Goal: Book appointment/travel/reservation

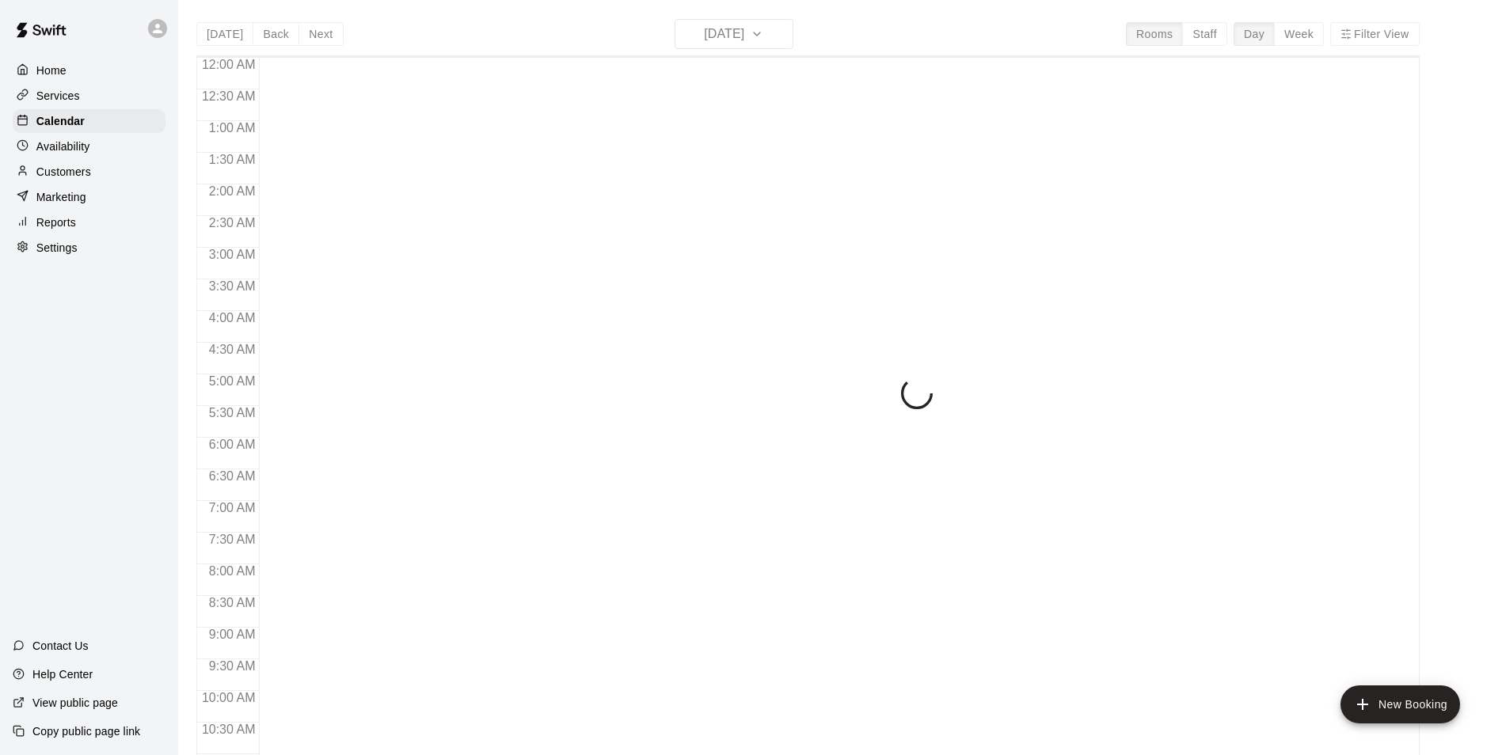
scroll to position [804, 0]
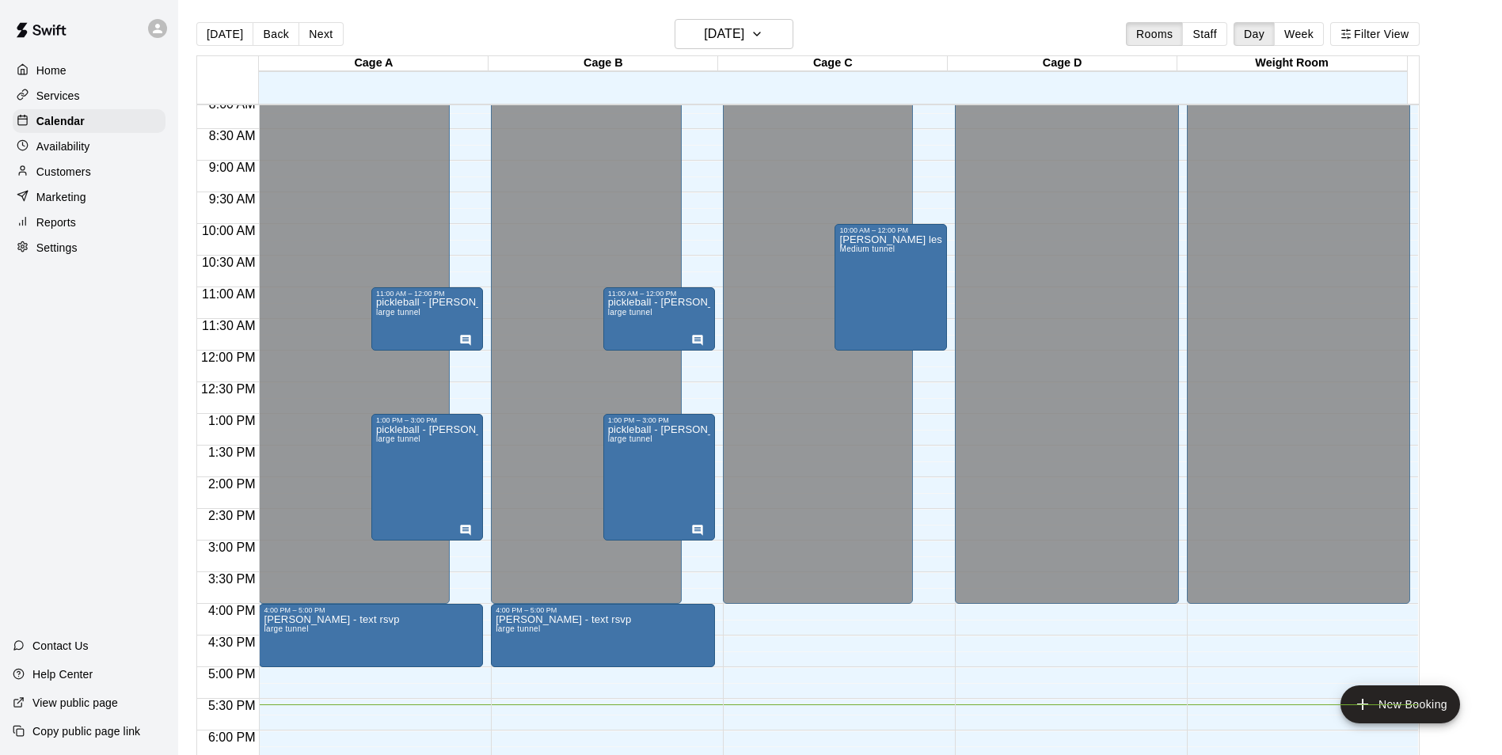
scroll to position [488, 0]
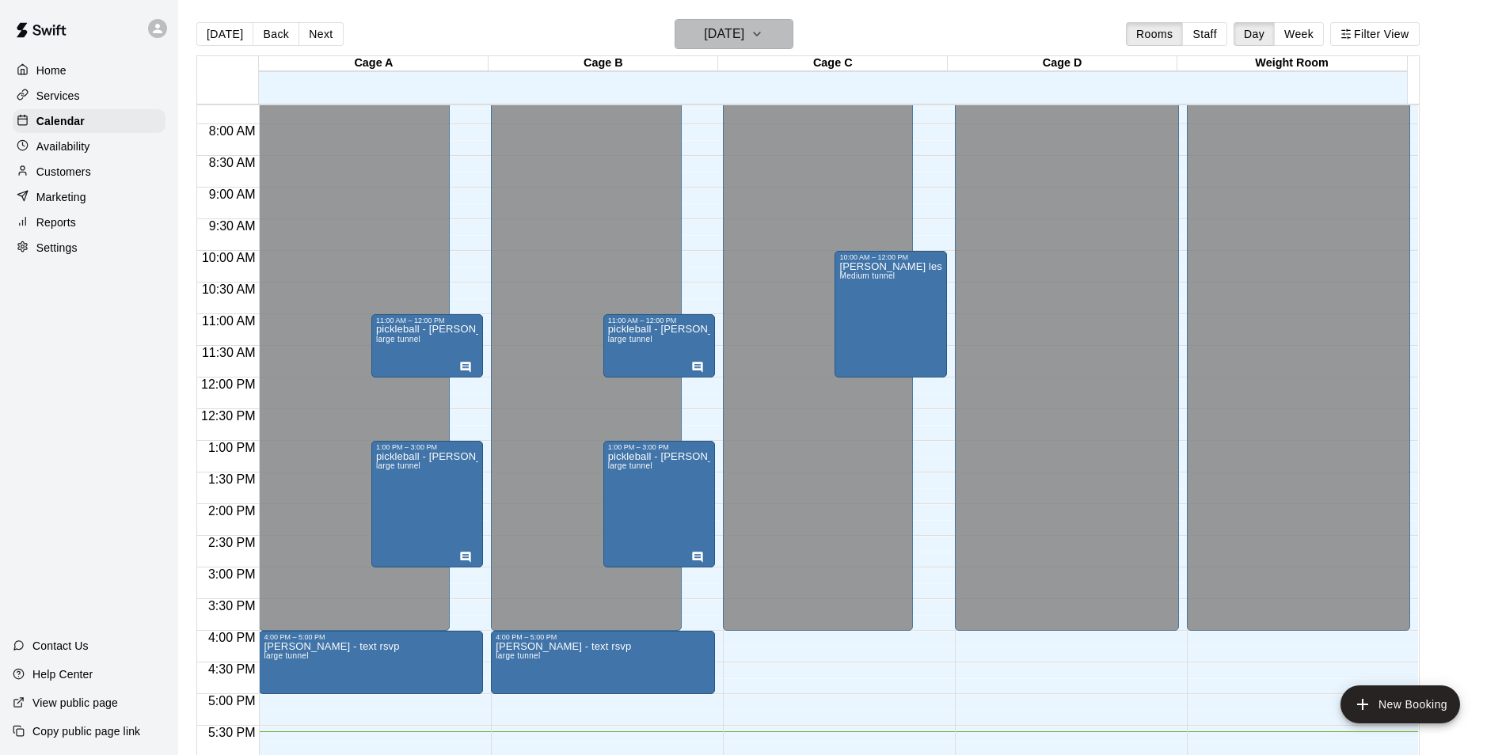
click at [778, 41] on button "[DATE]" at bounding box center [734, 34] width 119 height 30
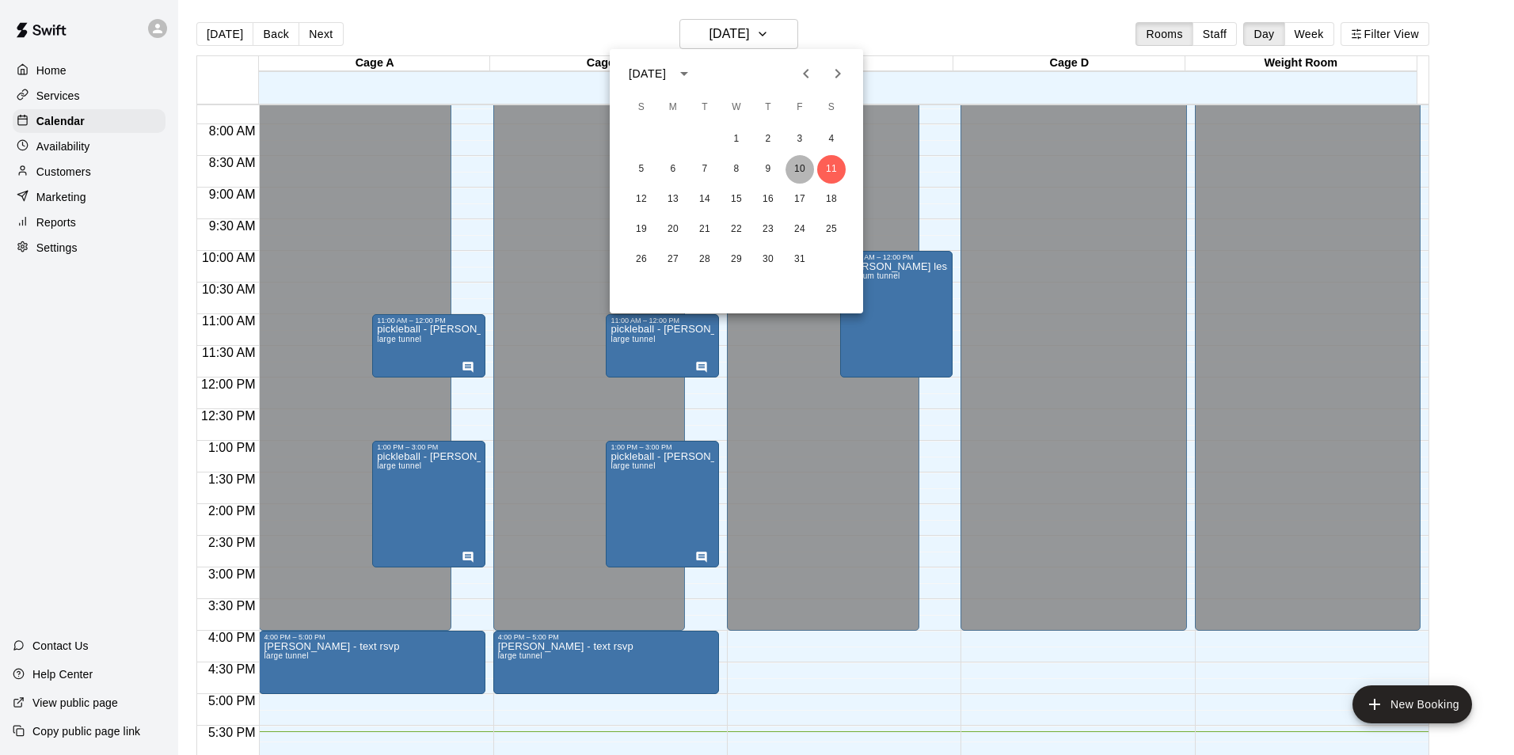
click at [796, 173] on button "10" at bounding box center [799, 169] width 29 height 29
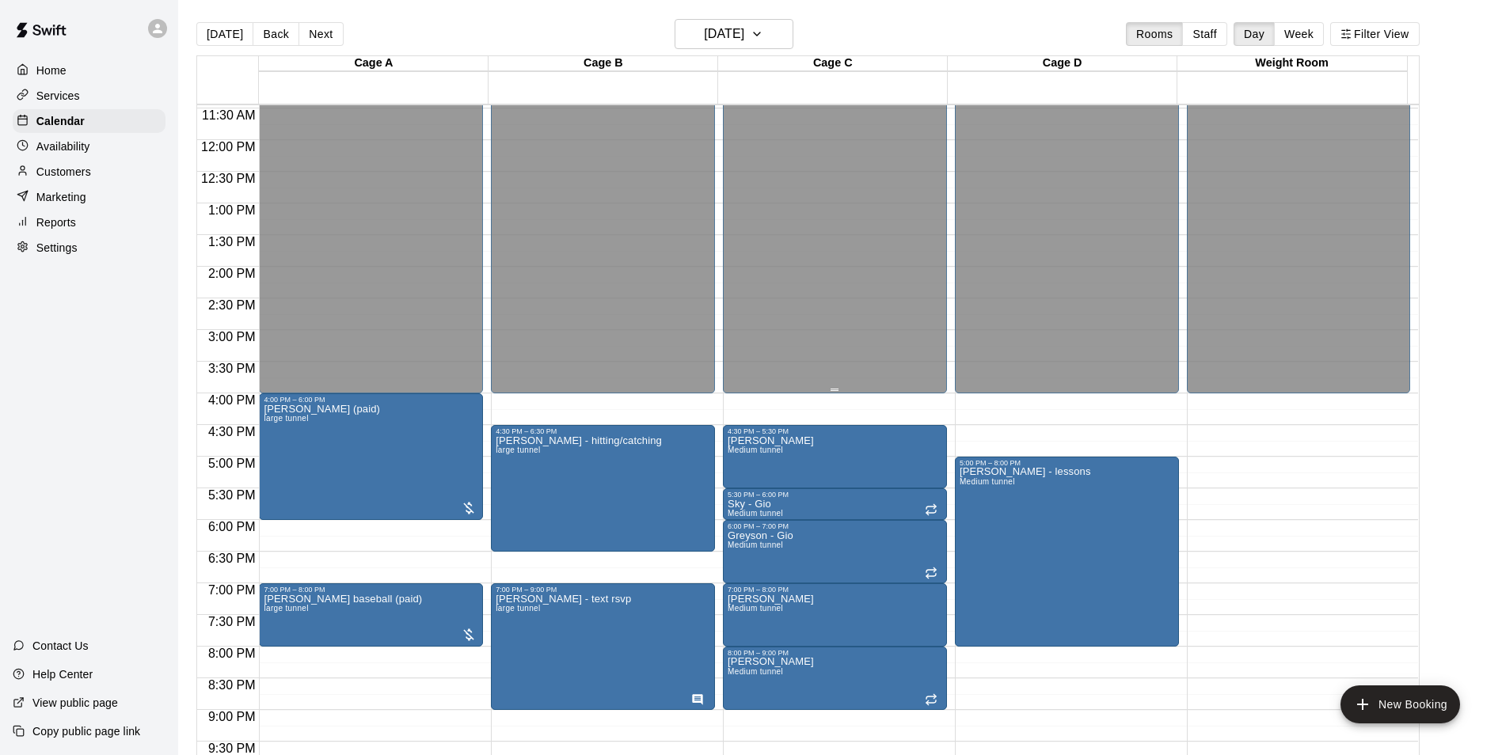
scroll to position [854, 0]
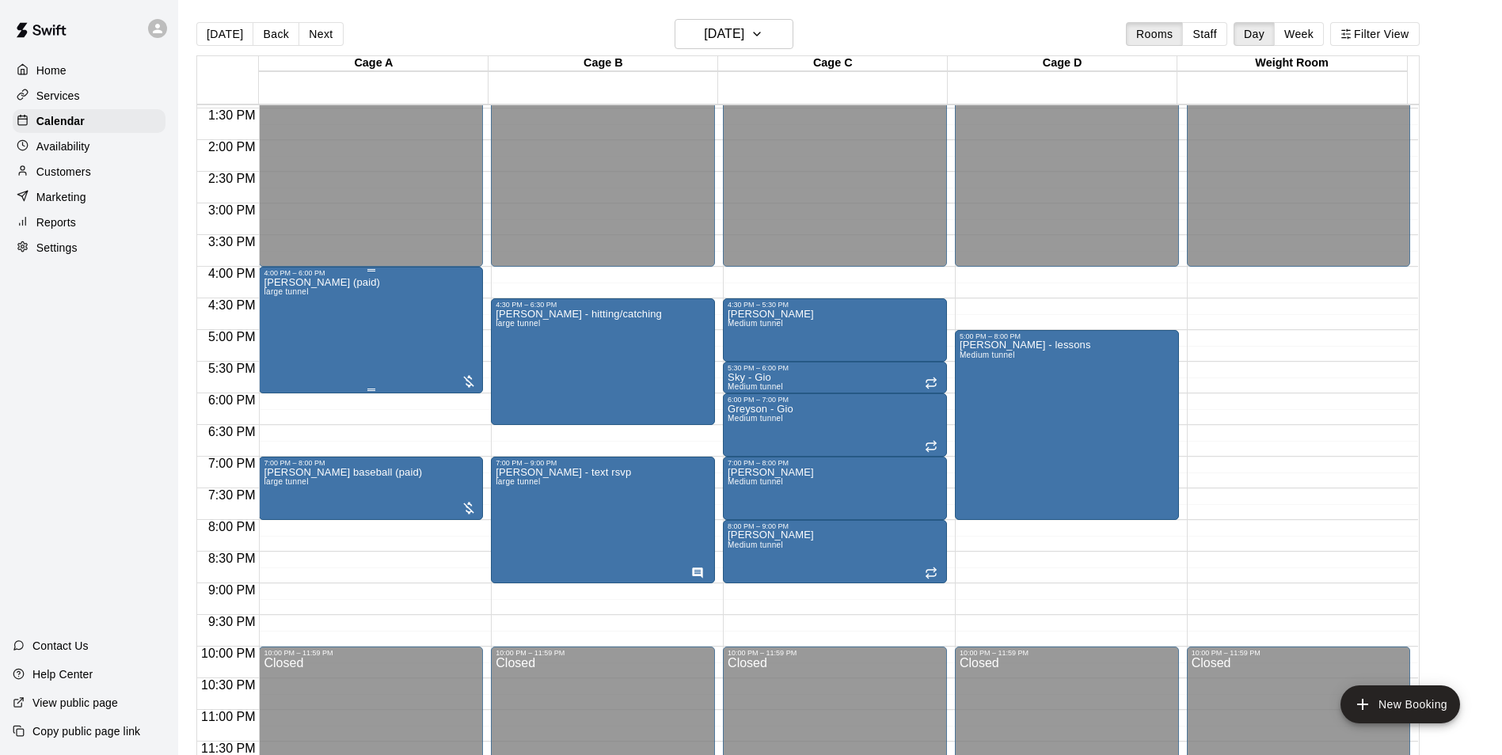
click at [305, 340] on div "[PERSON_NAME] (paid) large tunnel" at bounding box center [322, 654] width 116 height 755
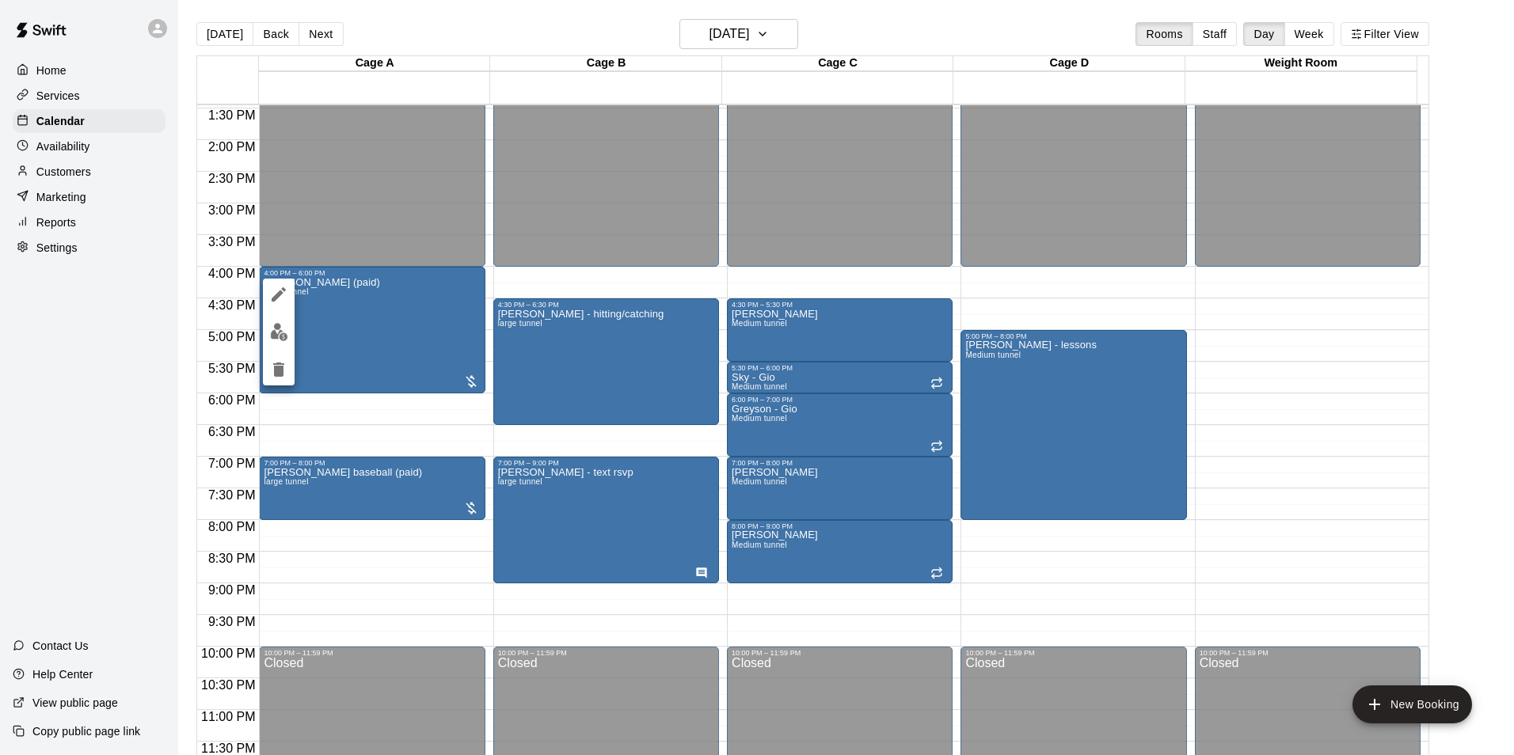
click at [354, 325] on div at bounding box center [757, 377] width 1514 height 755
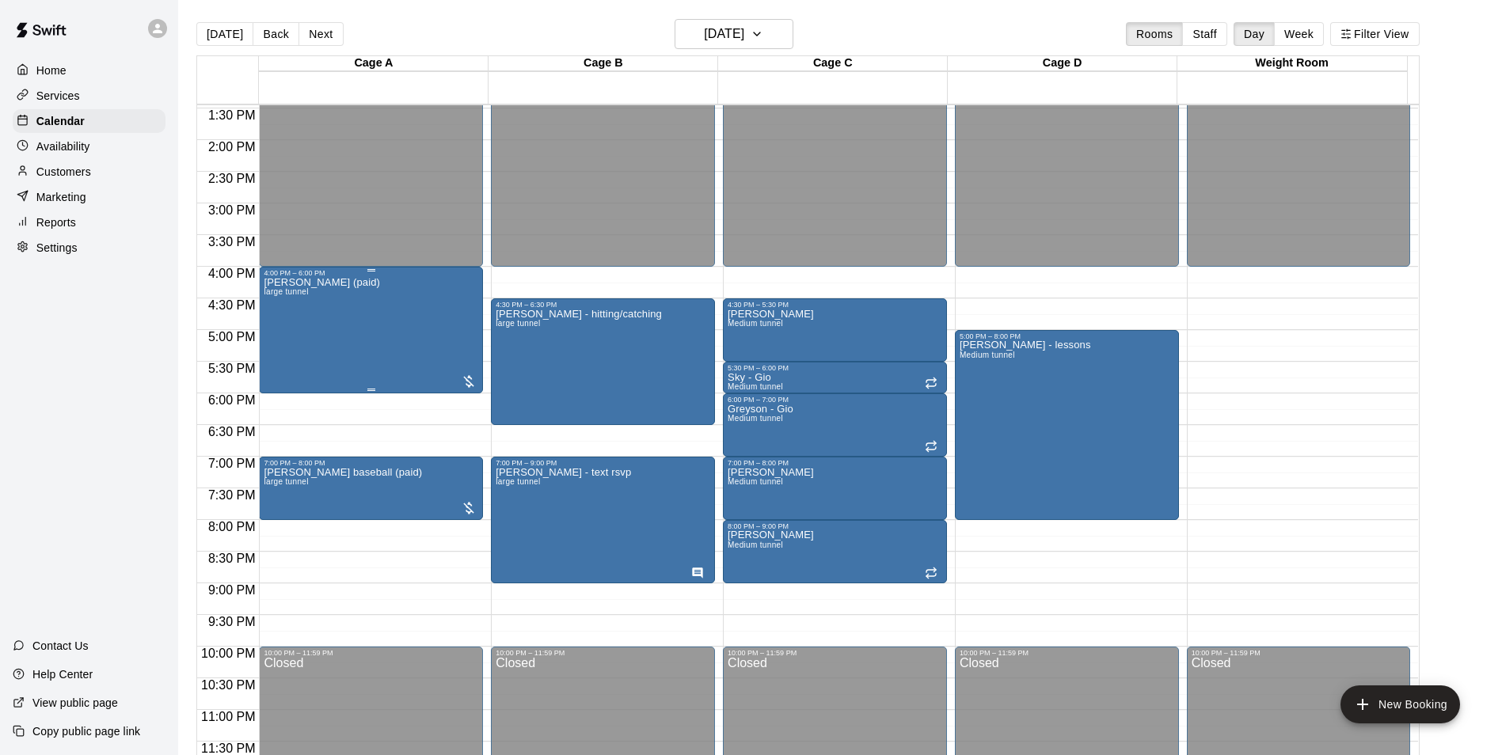
click at [333, 315] on div "[PERSON_NAME] (paid) large tunnel" at bounding box center [371, 654] width 215 height 755
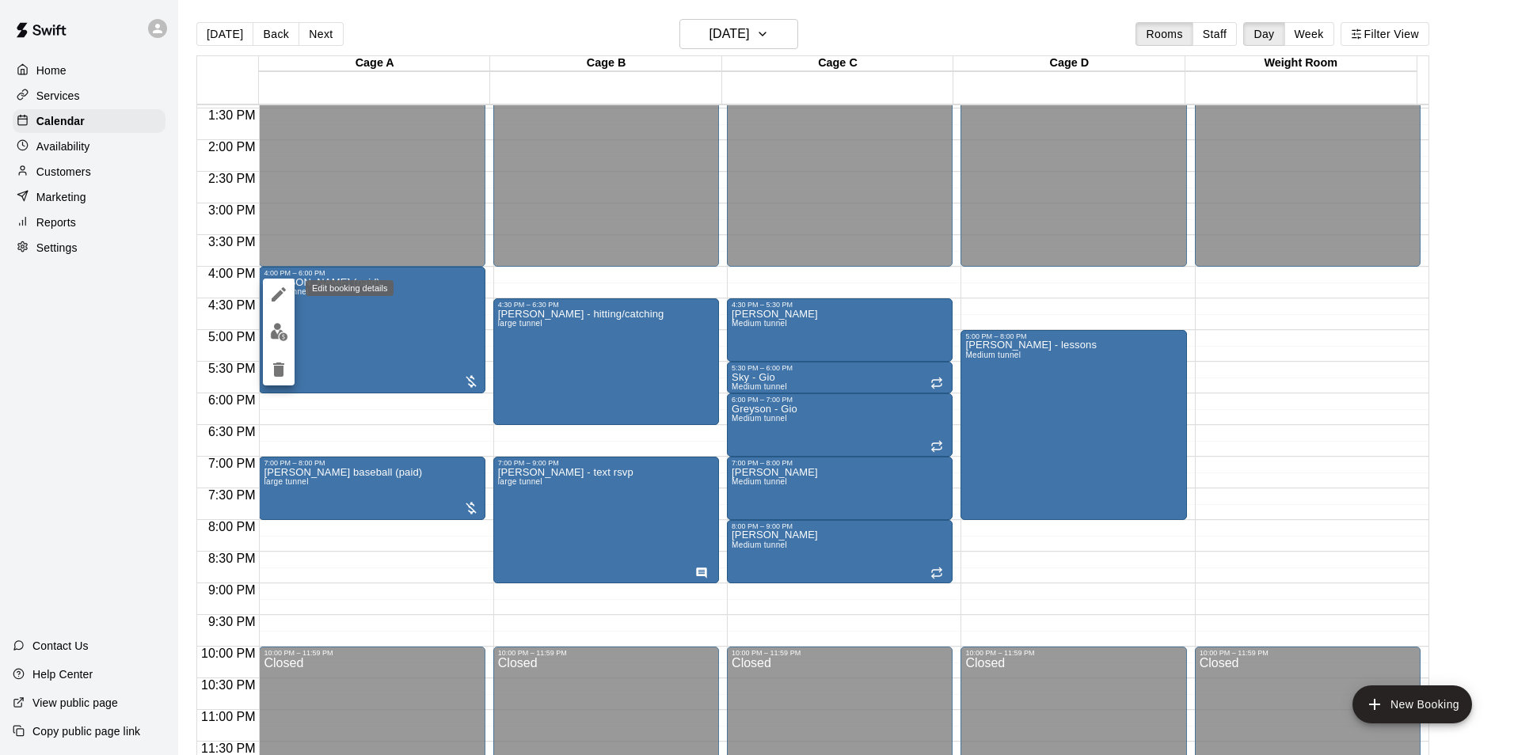
click at [282, 287] on icon "edit" at bounding box center [278, 294] width 19 height 19
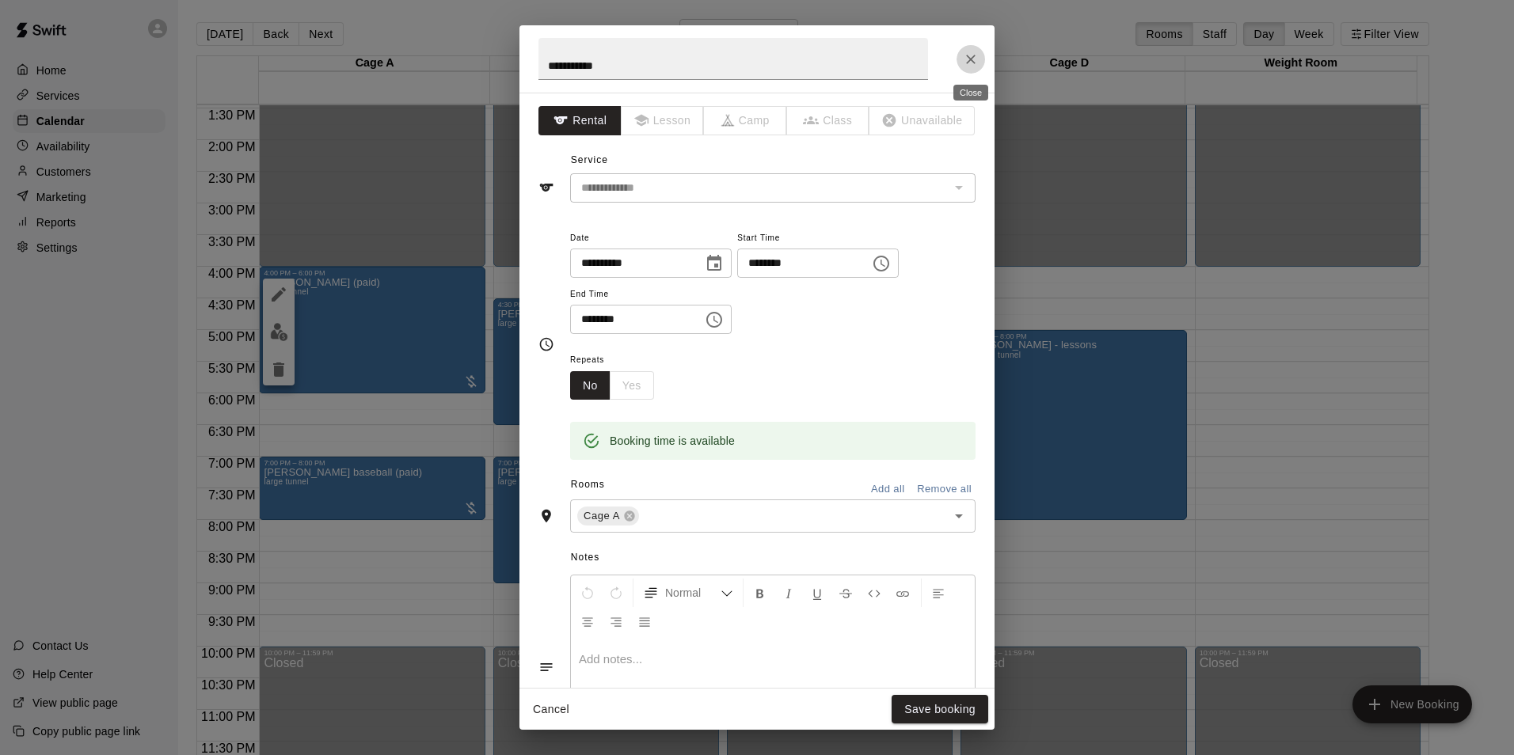
click at [968, 60] on icon "Close" at bounding box center [971, 59] width 16 height 16
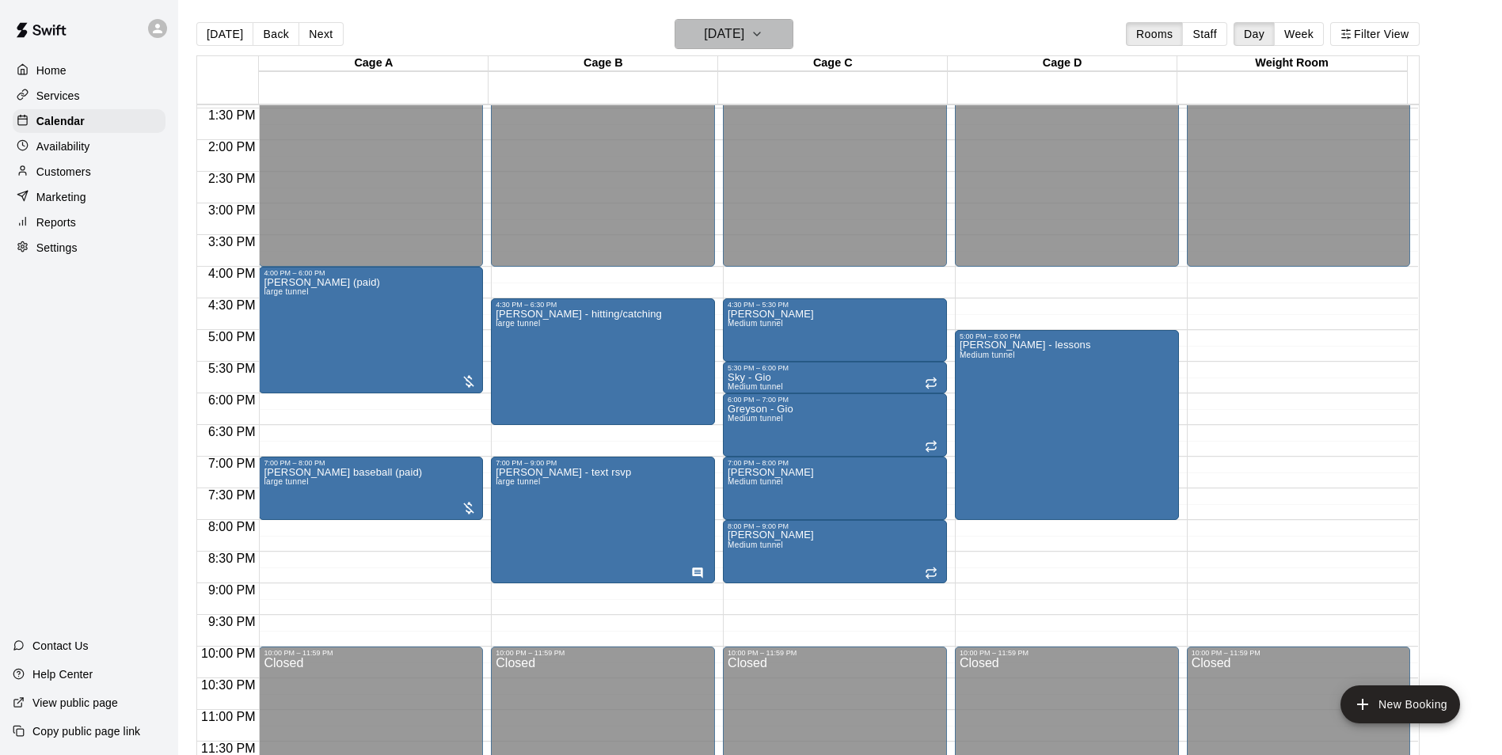
click at [763, 40] on icon "button" at bounding box center [757, 34] width 13 height 19
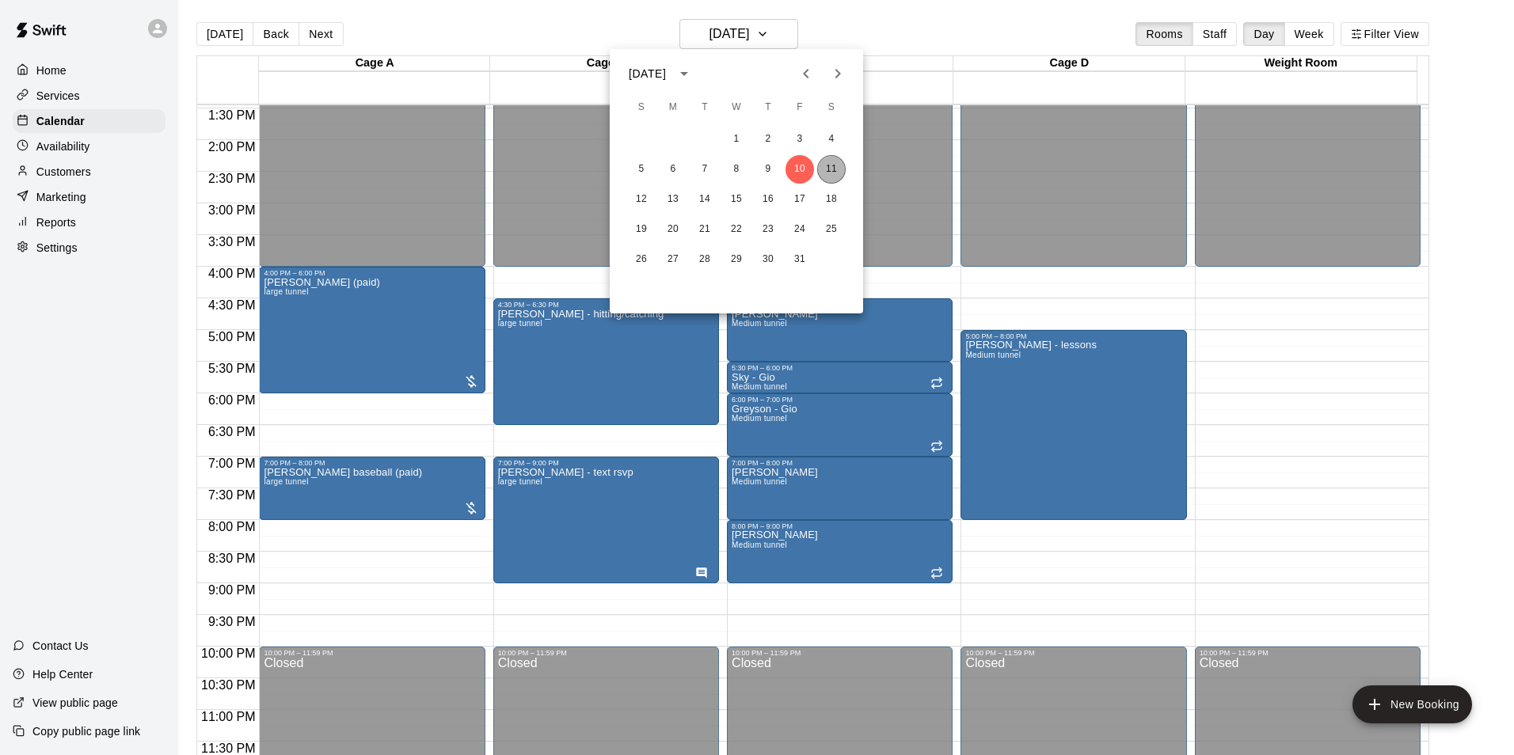
click at [834, 169] on button "11" at bounding box center [831, 169] width 29 height 29
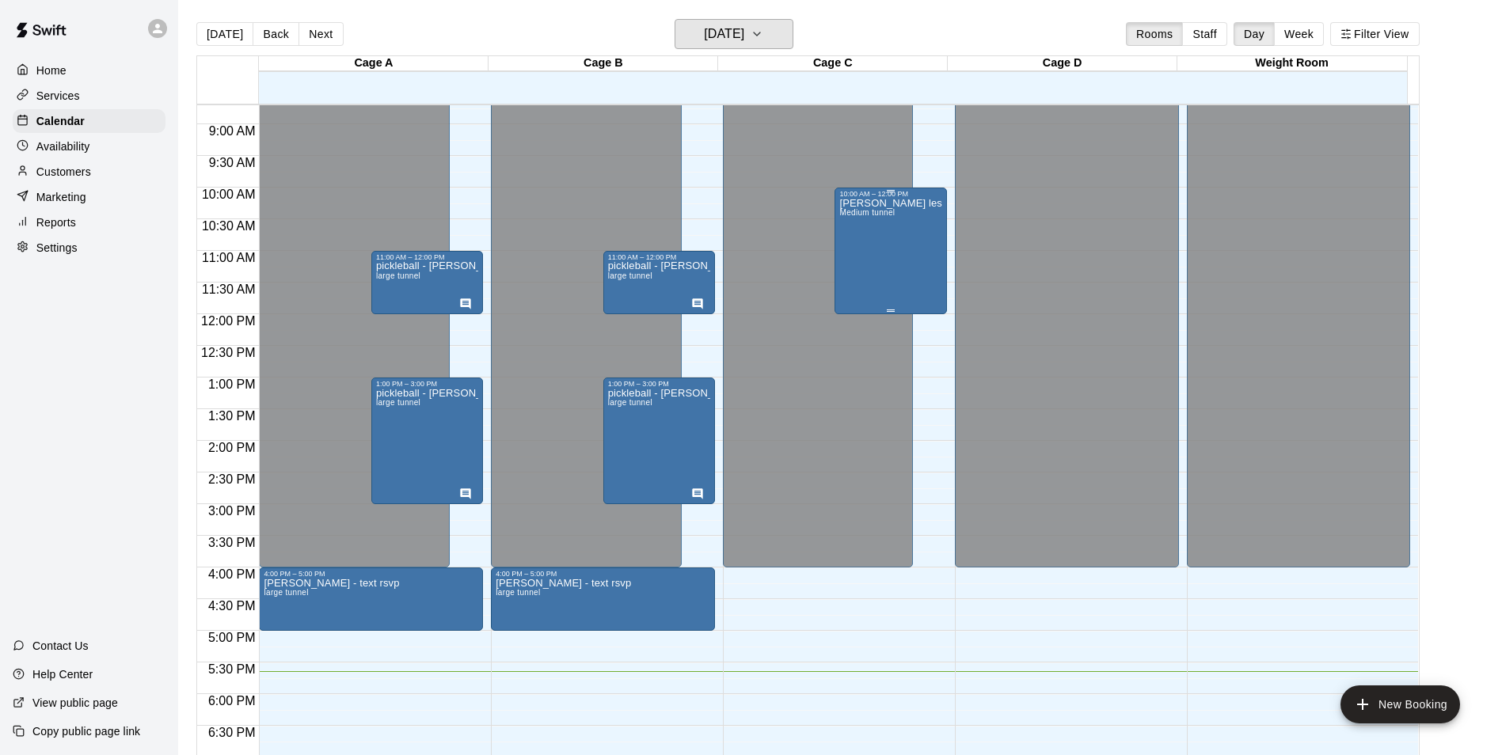
scroll to position [537, 0]
